Goal: Task Accomplishment & Management: Complete application form

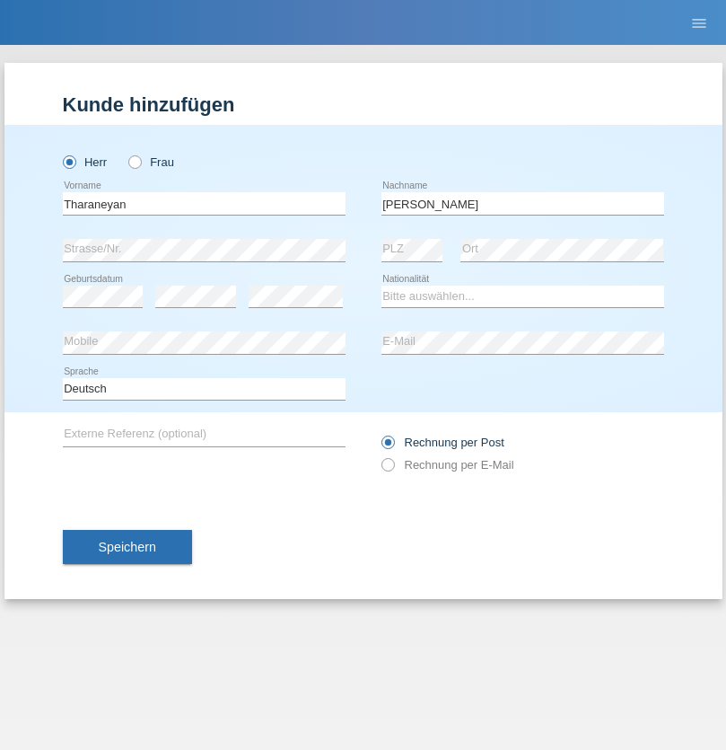
type input "Sritharan"
select select "CH"
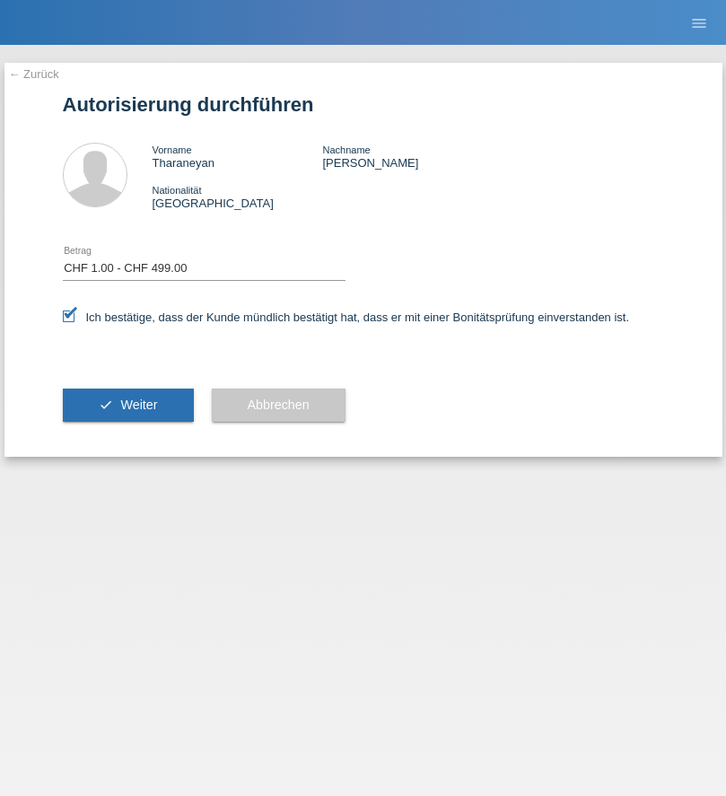
select select "1"
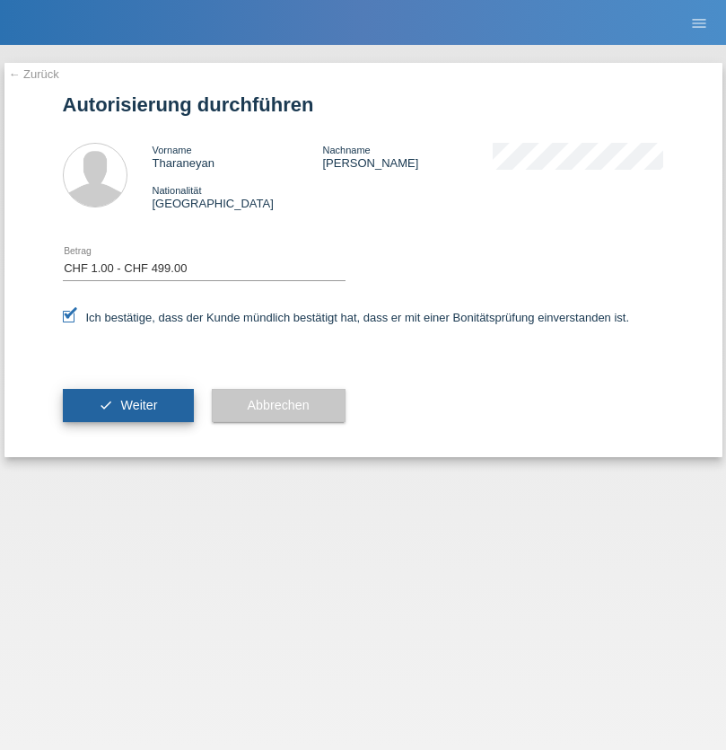
click at [128, 405] on span "Weiter" at bounding box center [138, 405] width 37 height 14
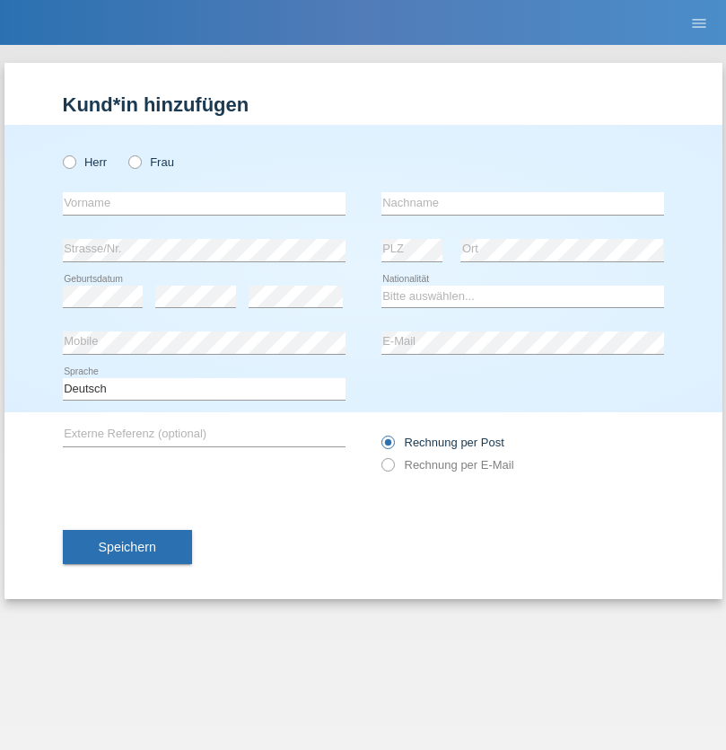
radio input "true"
click at [204, 203] on input "text" at bounding box center [204, 203] width 283 height 22
type input "Enes"
click at [523, 203] on input "text" at bounding box center [523, 203] width 283 height 22
type input "Karaalp"
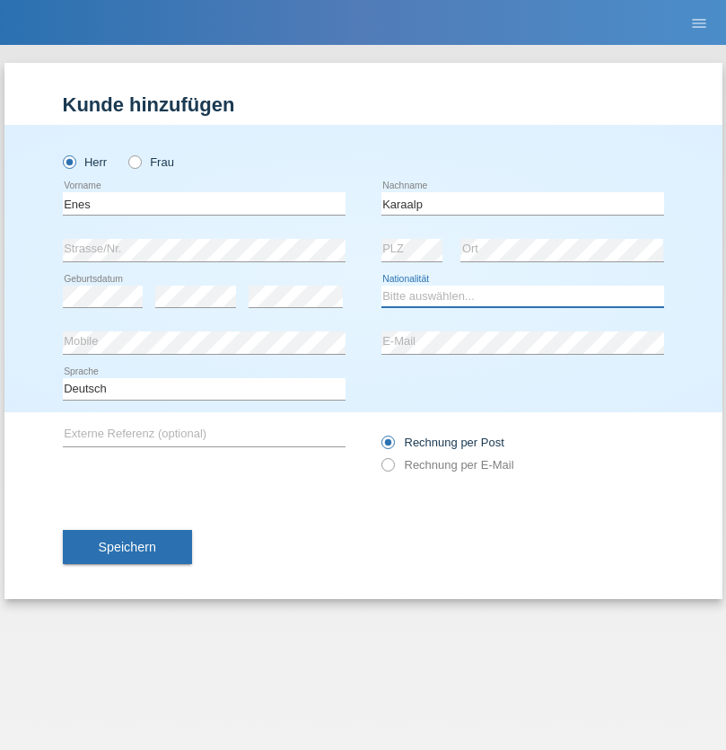
select select "AT"
select select "C"
select select "01"
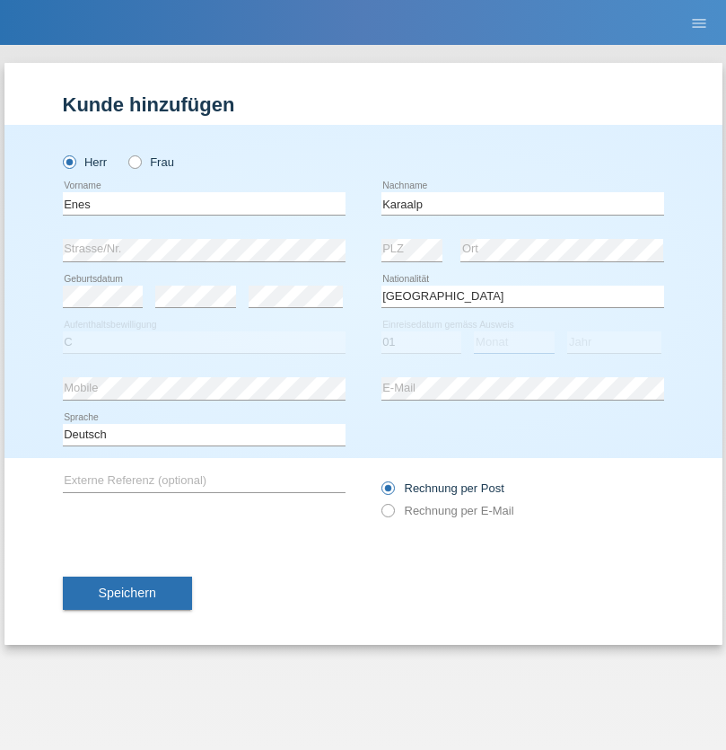
select select "10"
select select "2019"
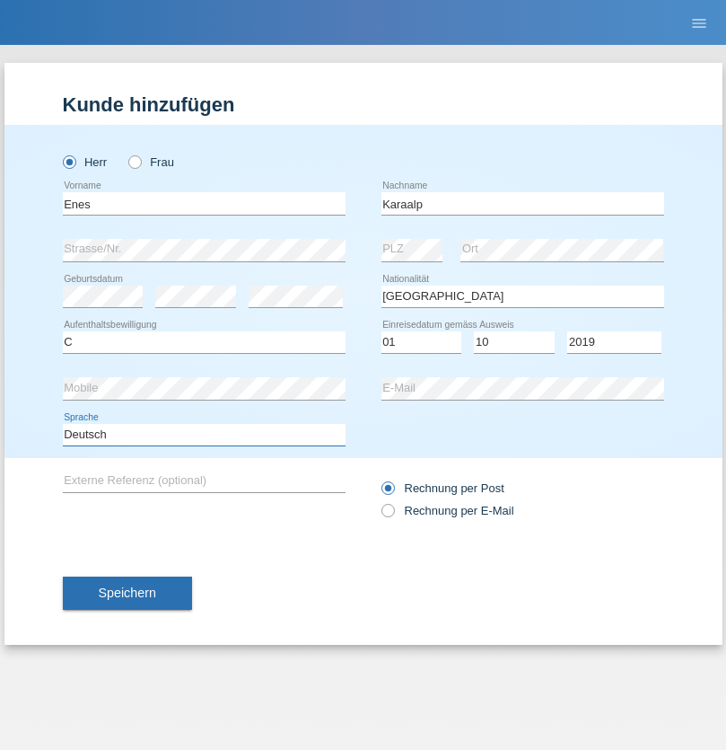
select select "en"
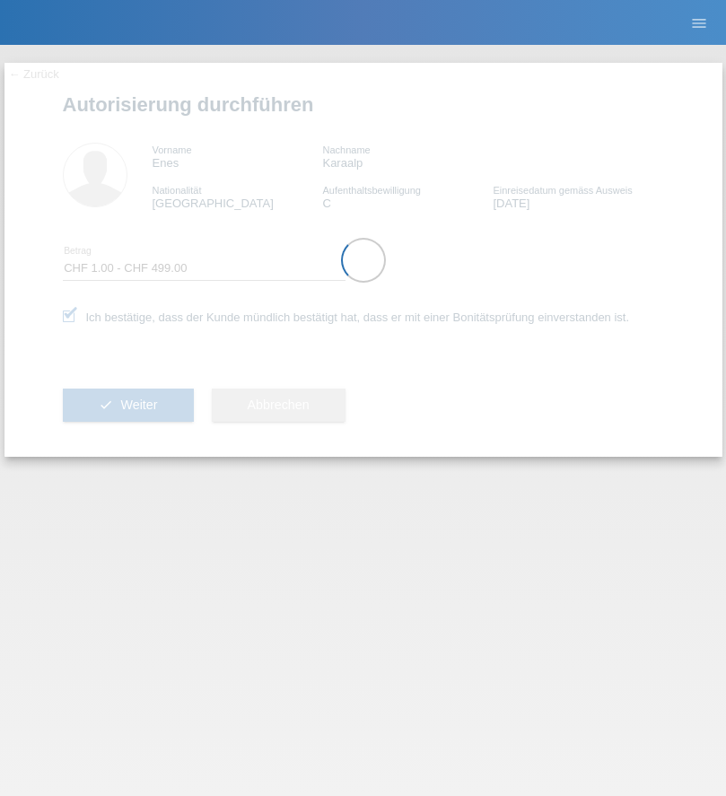
select select "1"
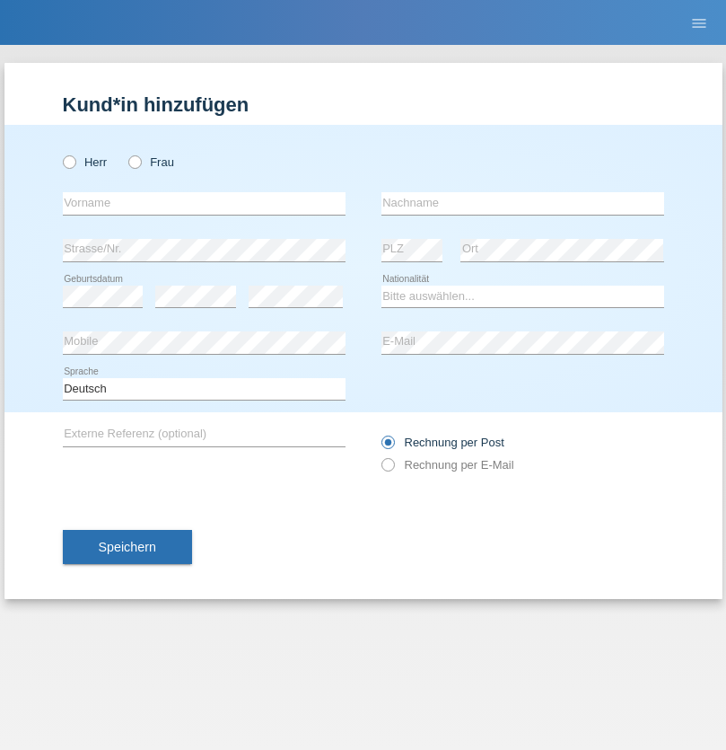
radio input "true"
click at [204, 203] on input "text" at bounding box center [204, 203] width 283 height 22
type input "Sibel"
click at [523, 203] on input "text" at bounding box center [523, 203] width 283 height 22
type input "Tayfur"
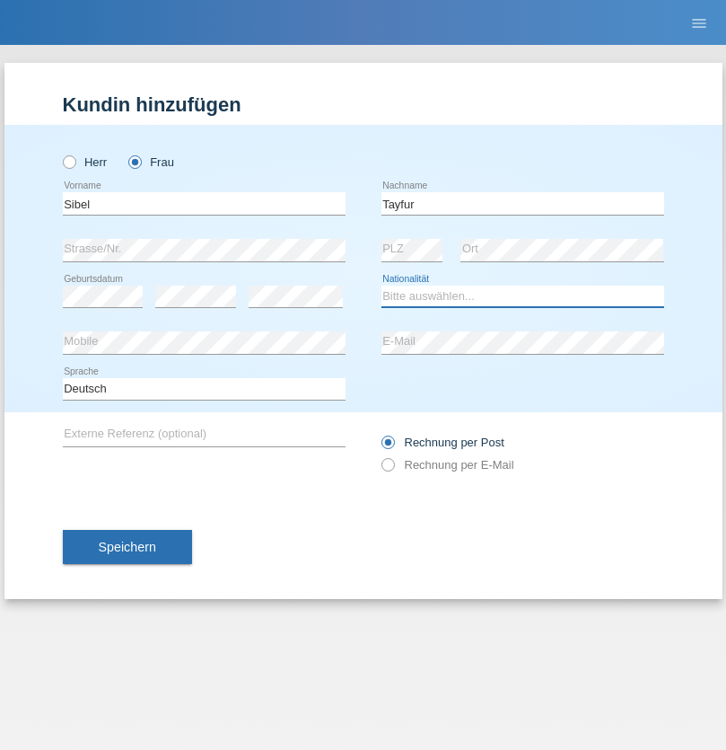
select select "TR"
select select "C"
select select "15"
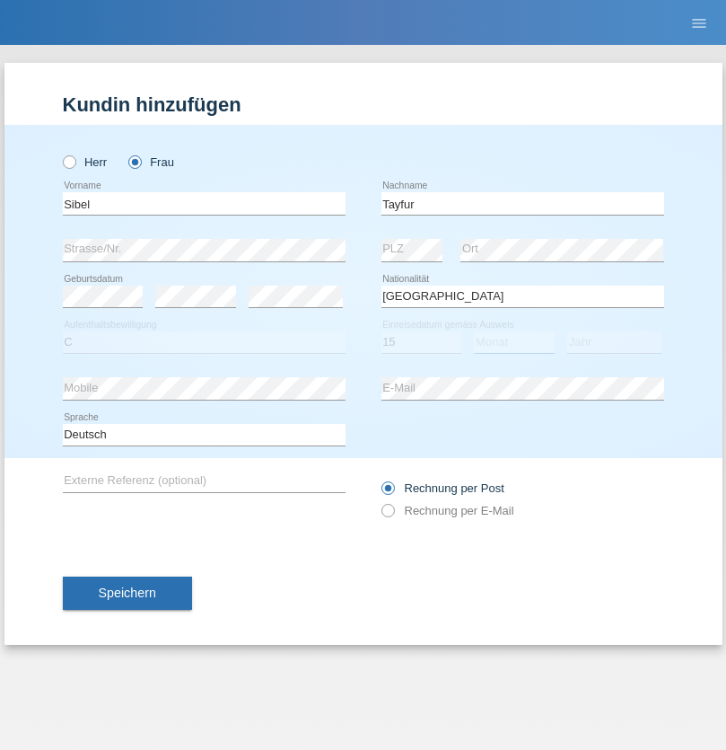
select select "12"
select select "2021"
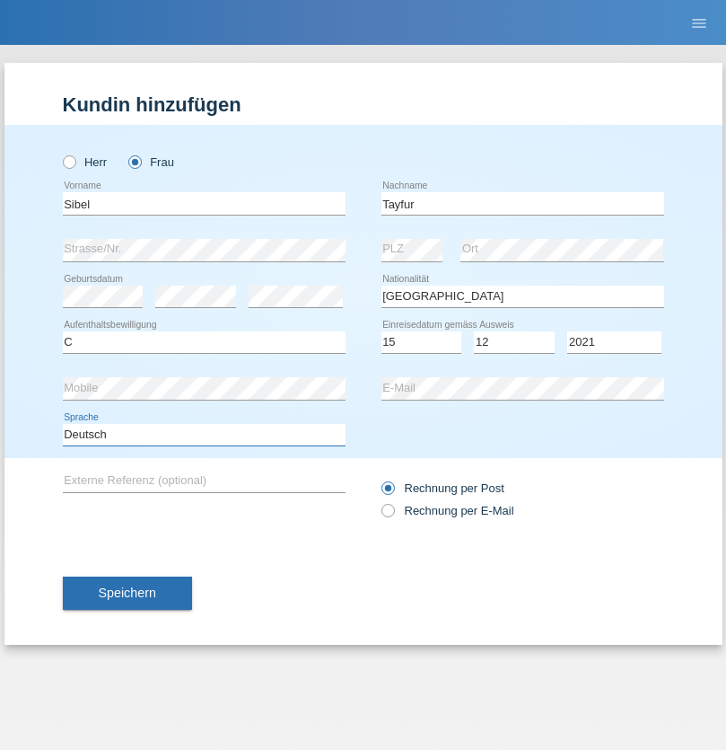
select select "en"
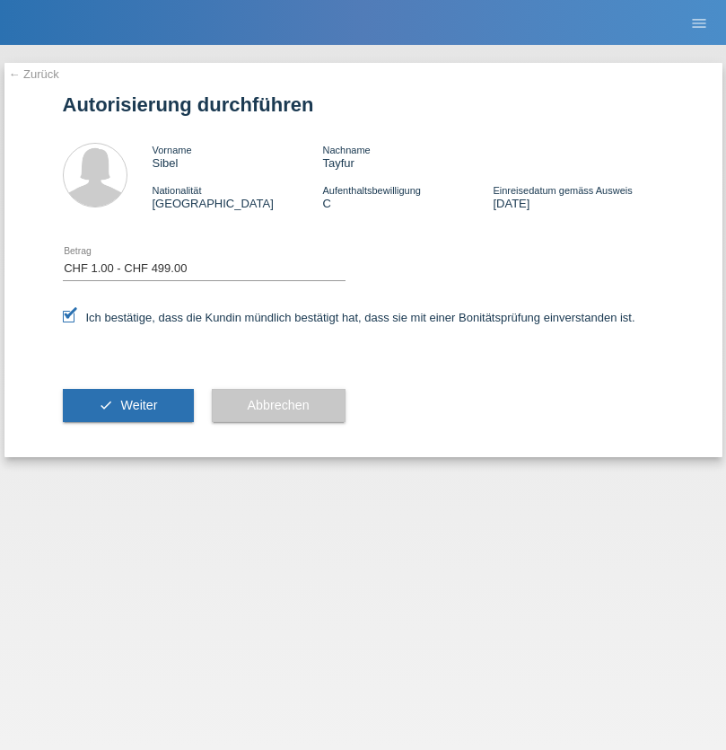
select select "1"
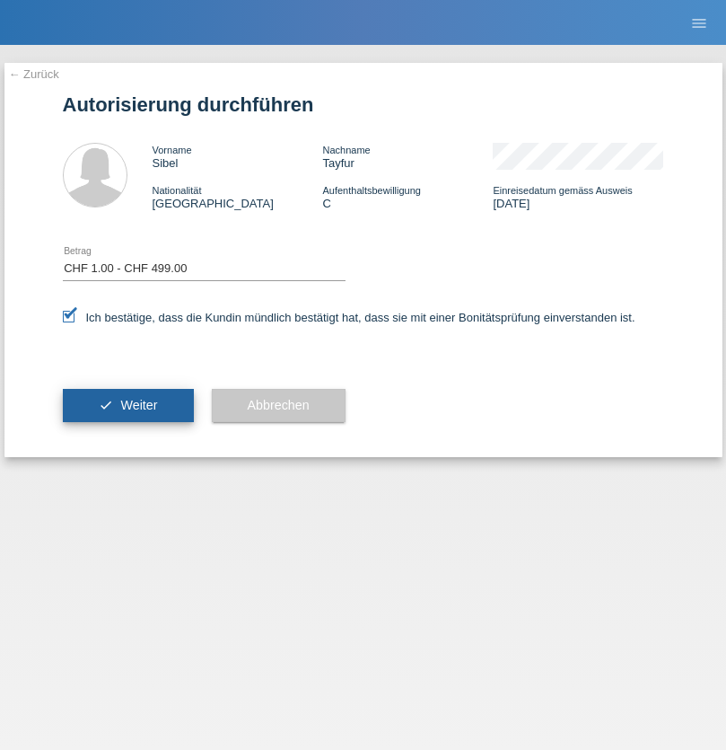
click at [128, 405] on span "Weiter" at bounding box center [138, 405] width 37 height 14
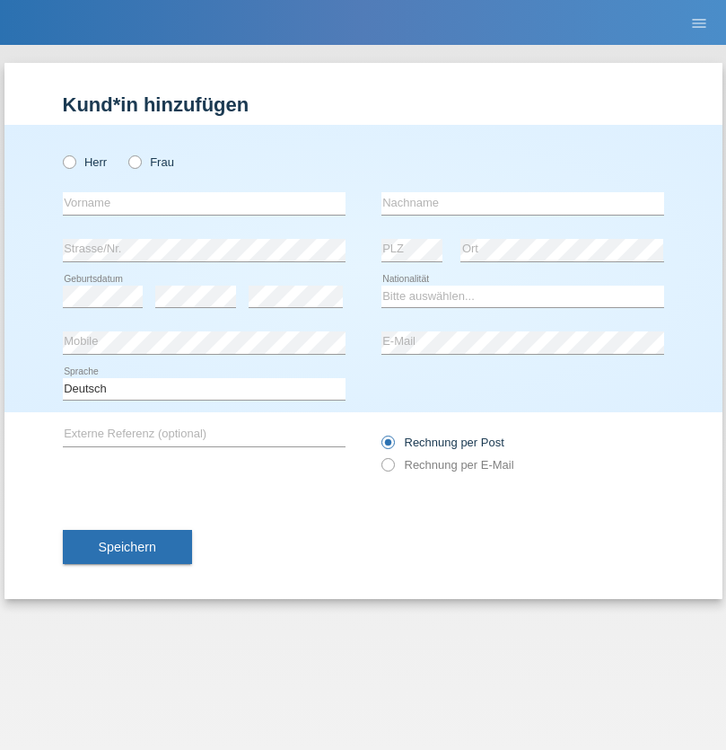
radio input "true"
click at [204, 203] on input "text" at bounding box center [204, 203] width 283 height 22
type input "[PERSON_NAME]"
click at [523, 203] on input "text" at bounding box center [523, 203] width 283 height 22
type input "Zatloukal"
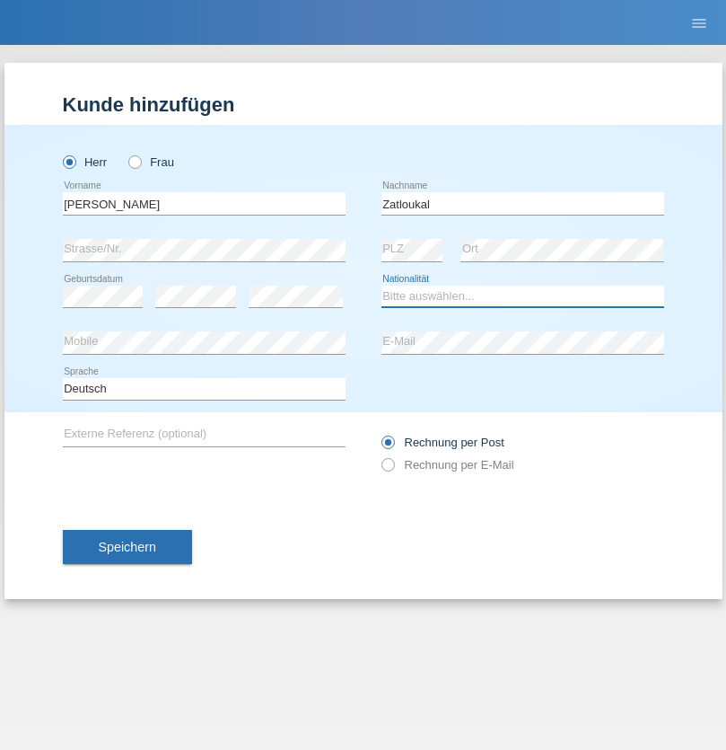
select select "CH"
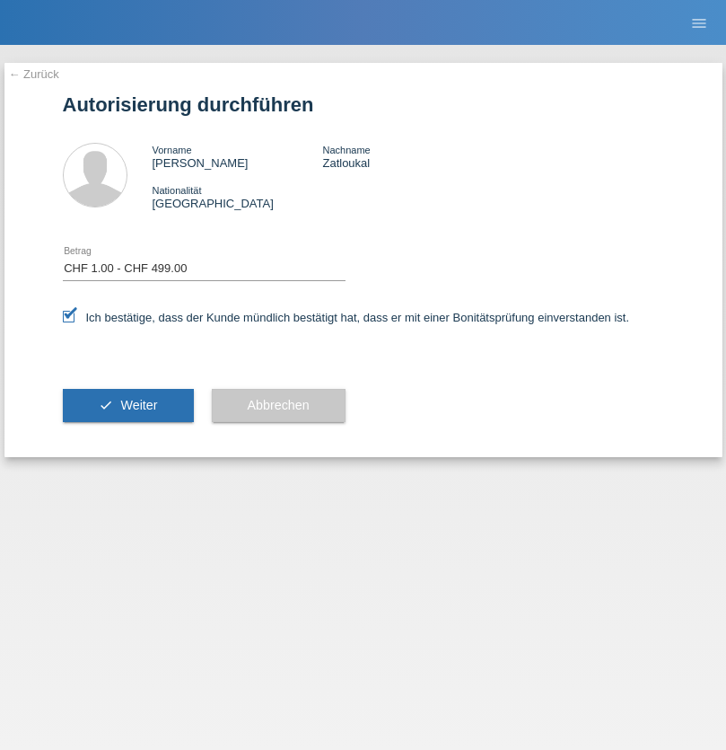
select select "1"
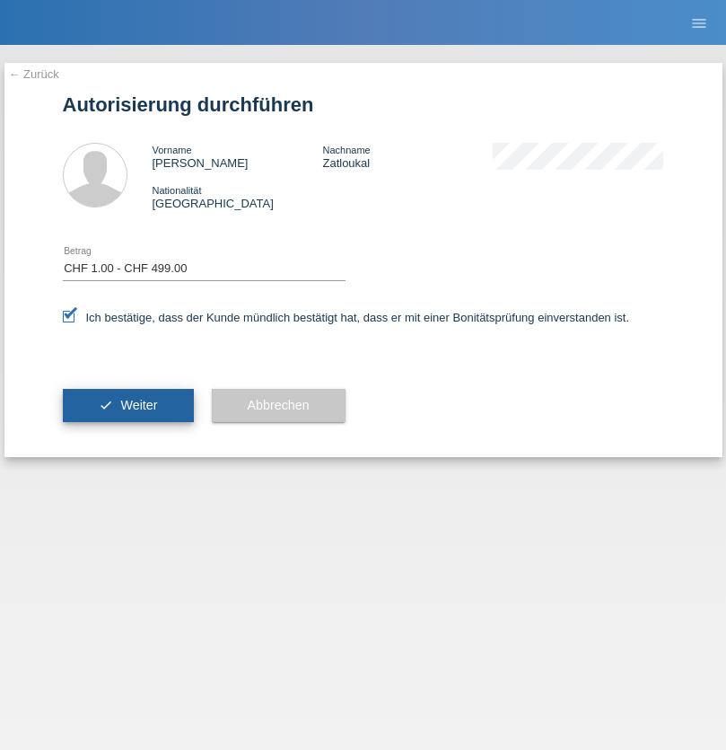
click at [128, 405] on span "Weiter" at bounding box center [138, 405] width 37 height 14
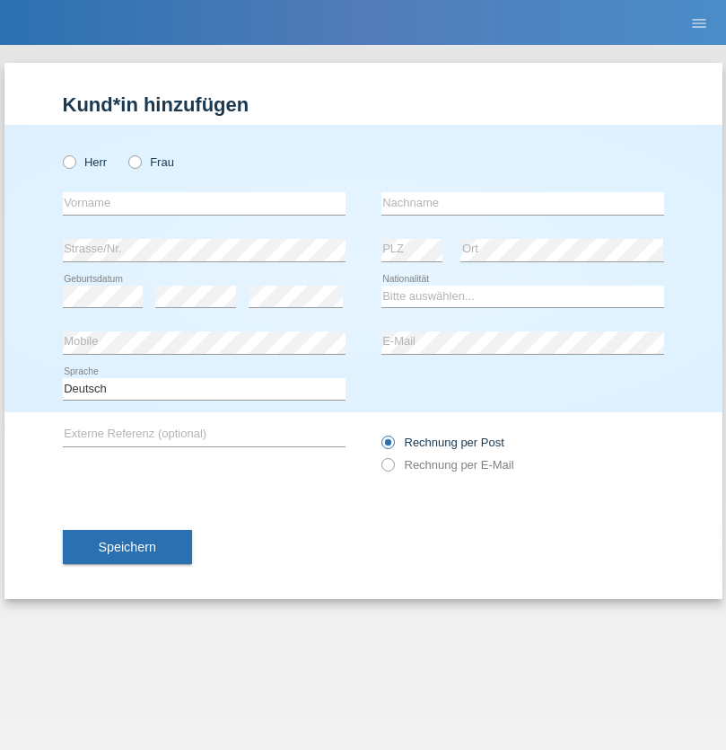
radio input "true"
click at [204, 203] on input "text" at bounding box center [204, 203] width 283 height 22
type input "Farcas"
click at [523, 203] on input "text" at bounding box center [523, 203] width 283 height 22
type input "Oana"
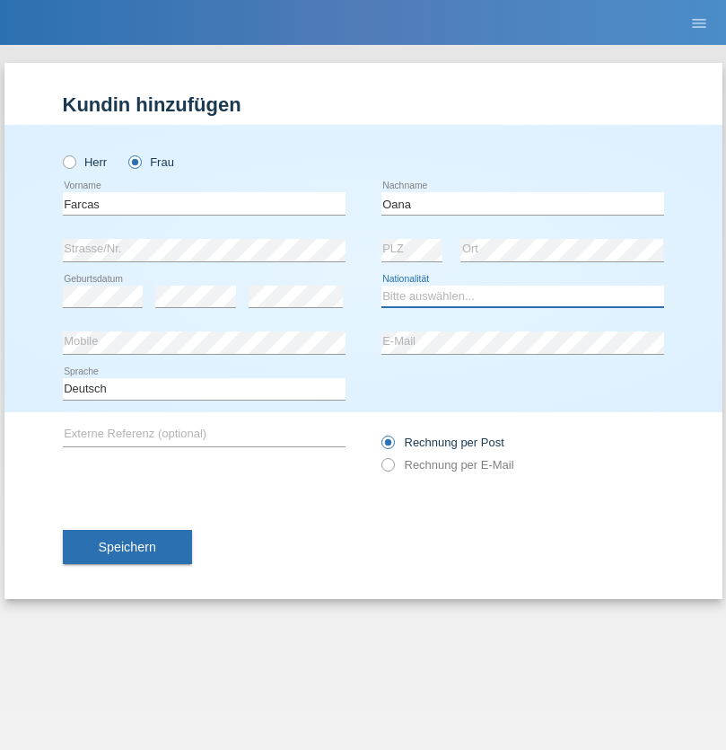
select select "OM"
select select "C"
select select "21"
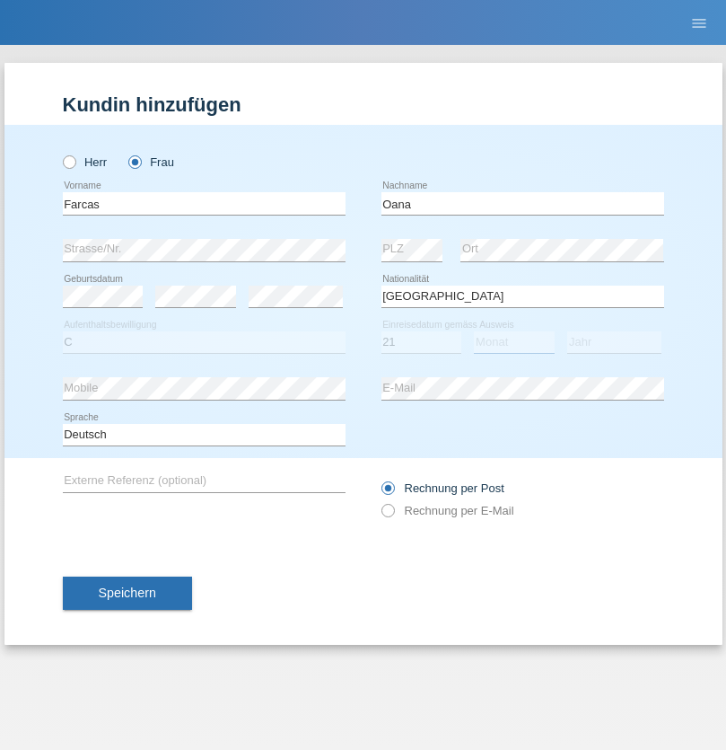
select select "10"
select select "2021"
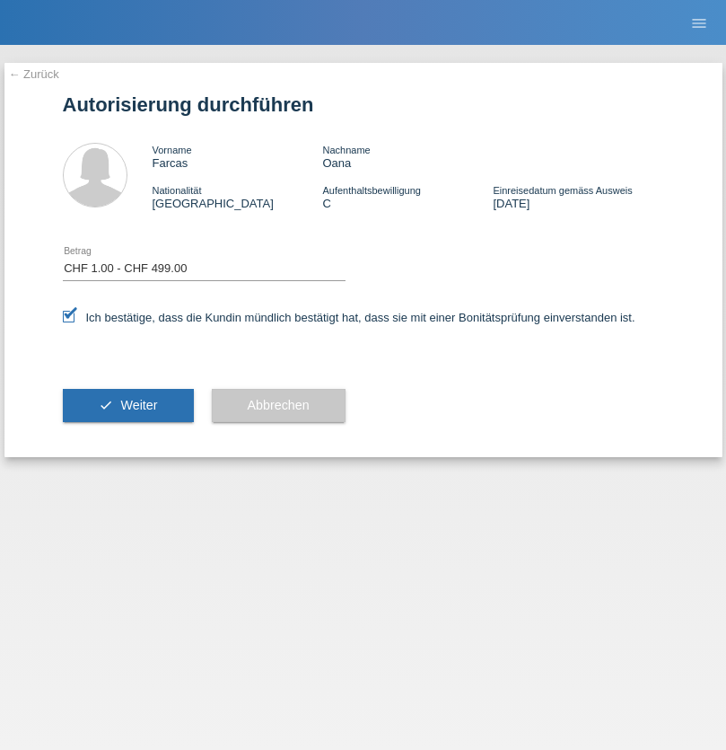
select select "1"
click at [128, 405] on span "Weiter" at bounding box center [138, 405] width 37 height 14
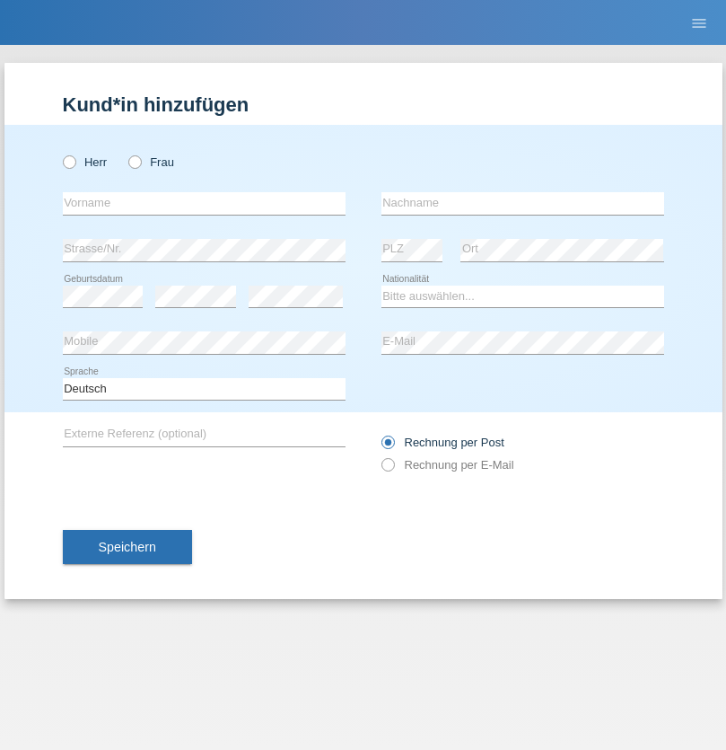
radio input "true"
click at [204, 203] on input "text" at bounding box center [204, 203] width 283 height 22
type input "firat"
click at [523, 203] on input "text" at bounding box center [523, 203] width 283 height 22
type input "kara"
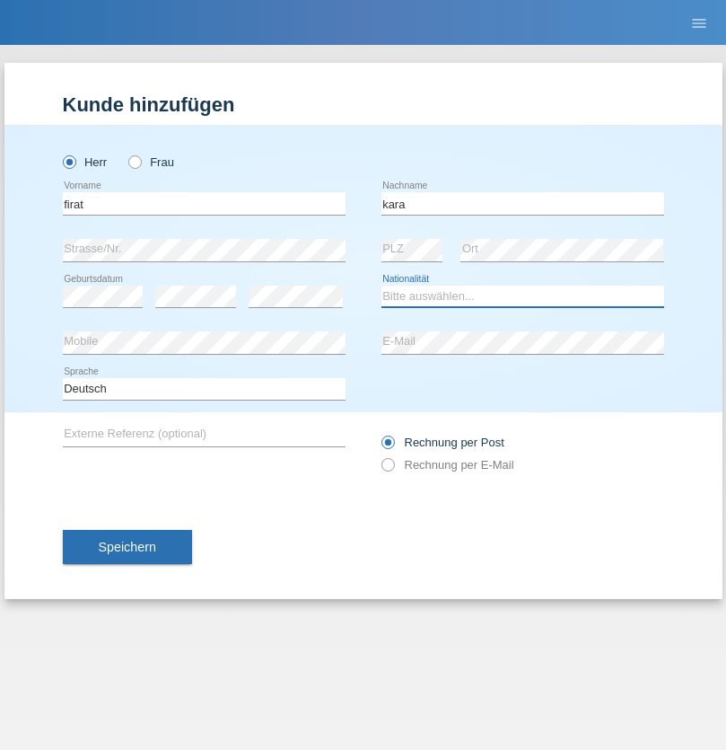
select select "CH"
radio input "true"
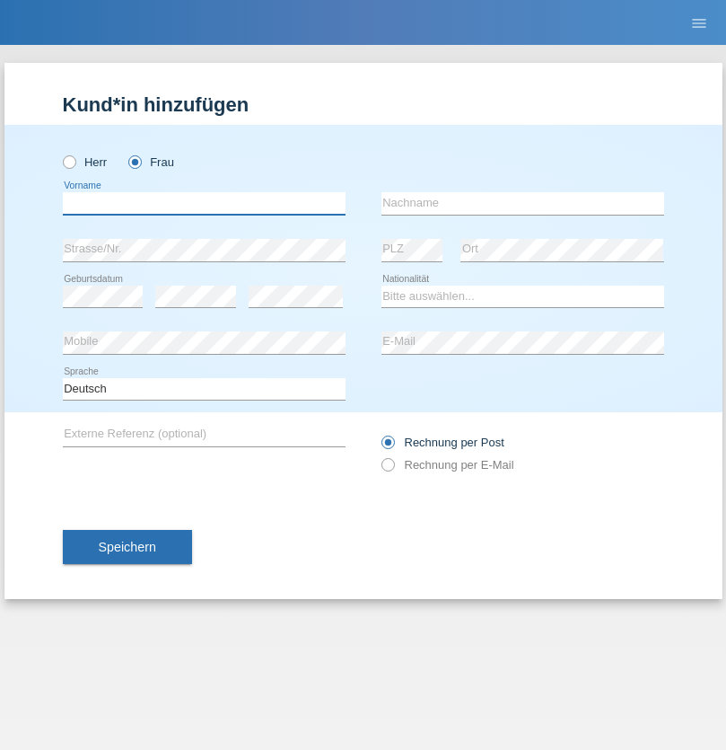
click at [204, 203] on input "text" at bounding box center [204, 203] width 283 height 22
type input "Nuria"
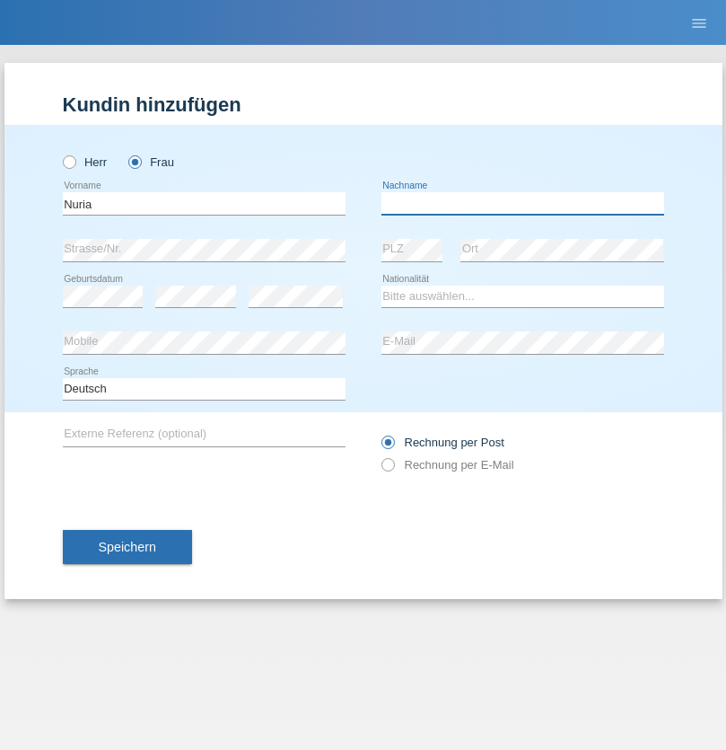
click at [523, 203] on input "text" at bounding box center [523, 203] width 283 height 22
type input "D'Antino"
select select "CH"
